Goal: Transaction & Acquisition: Register for event/course

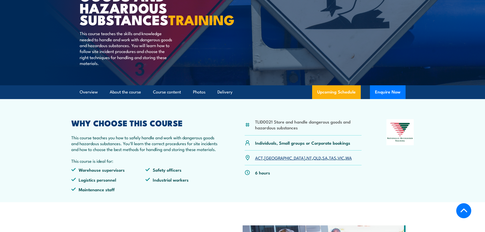
click at [345, 161] on link "WA" at bounding box center [348, 157] width 6 height 6
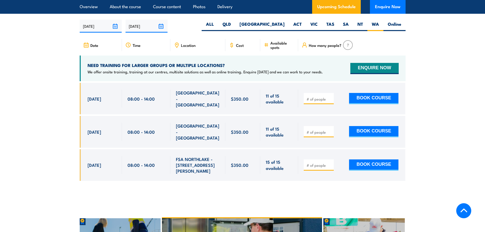
scroll to position [801, 0]
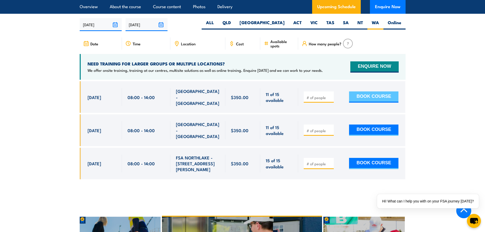
click at [379, 100] on button "BOOK COURSE" at bounding box center [373, 96] width 49 height 11
click at [316, 101] on div at bounding box center [319, 96] width 30 height 11
click at [315, 100] on input "number" at bounding box center [318, 97] width 25 height 5
type input "1"
click at [362, 100] on button "BOOK COURSE" at bounding box center [373, 96] width 49 height 11
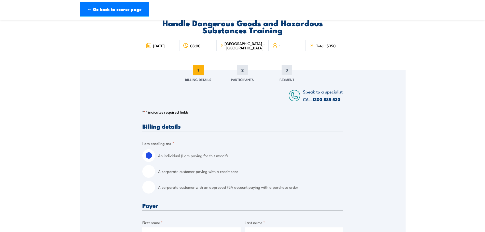
scroll to position [51, 0]
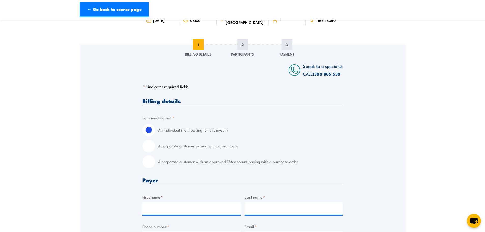
drag, startPoint x: 206, startPoint y: 147, endPoint x: 199, endPoint y: 147, distance: 7.4
click at [206, 147] on label "A corporate customer paying with a credit card" at bounding box center [250, 145] width 185 height 13
click at [155, 147] on input "A corporate customer paying with a credit card" at bounding box center [148, 145] width 13 height 13
radio input "true"
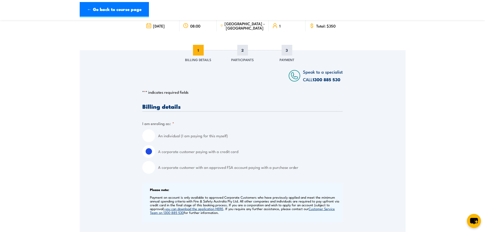
scroll to position [0, 0]
